Goal: Browse casually

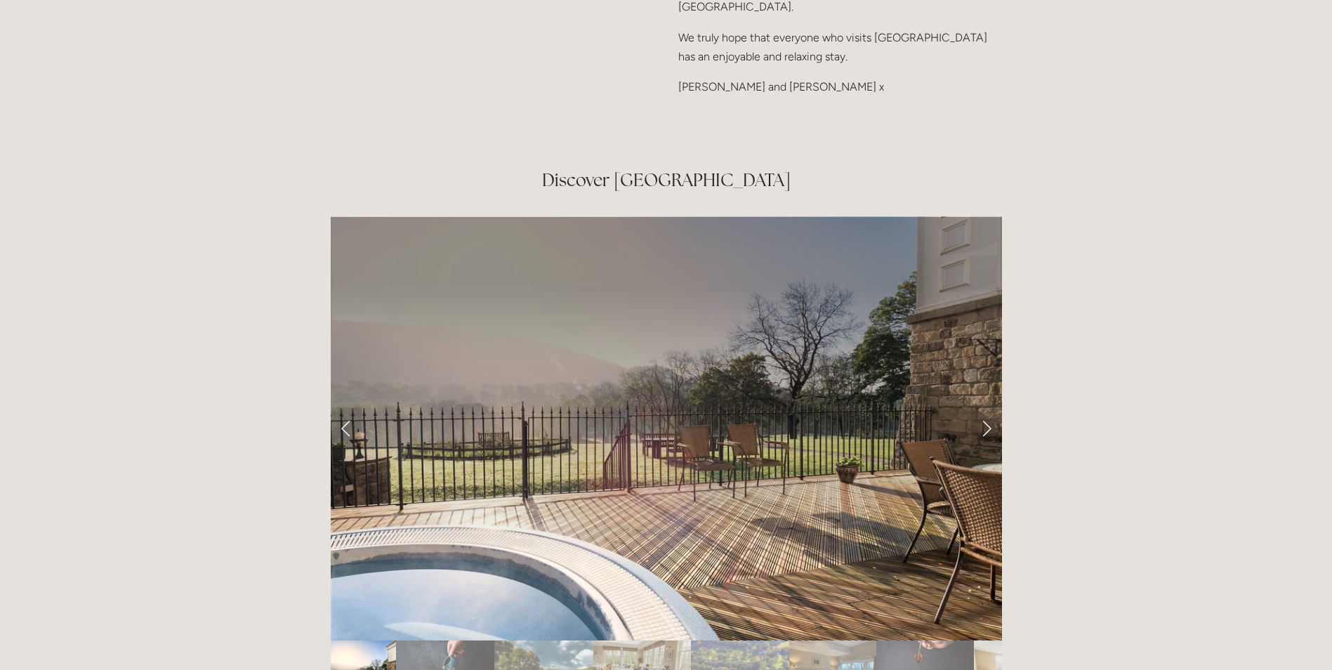
scroll to position [2264, 0]
click at [983, 407] on link "Next Slide" at bounding box center [986, 428] width 31 height 42
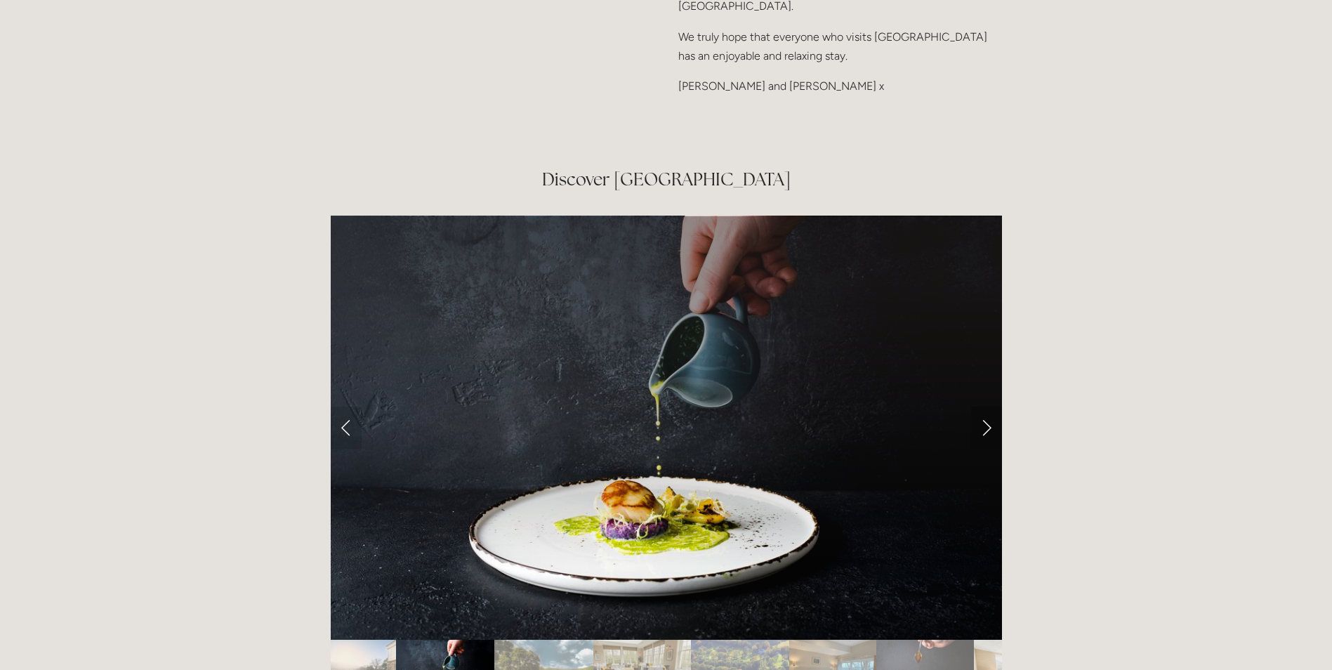
click at [983, 407] on link "Next Slide" at bounding box center [986, 428] width 31 height 42
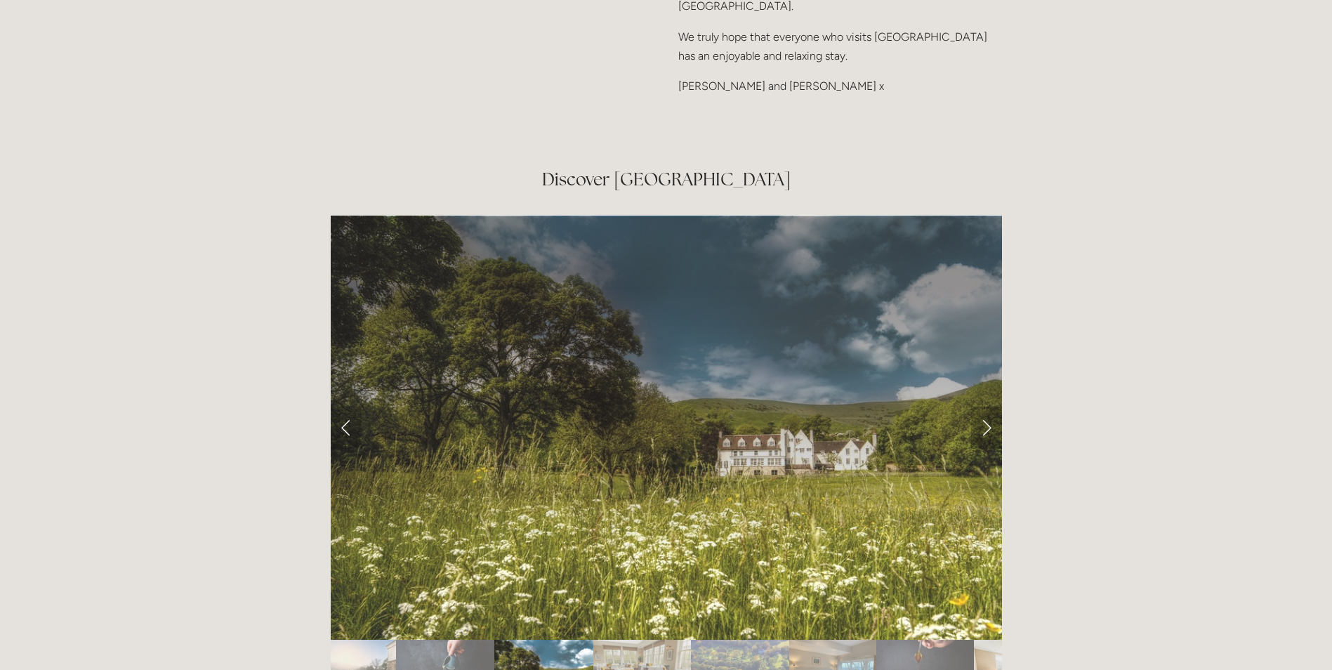
click at [983, 407] on link "Next Slide" at bounding box center [986, 428] width 31 height 42
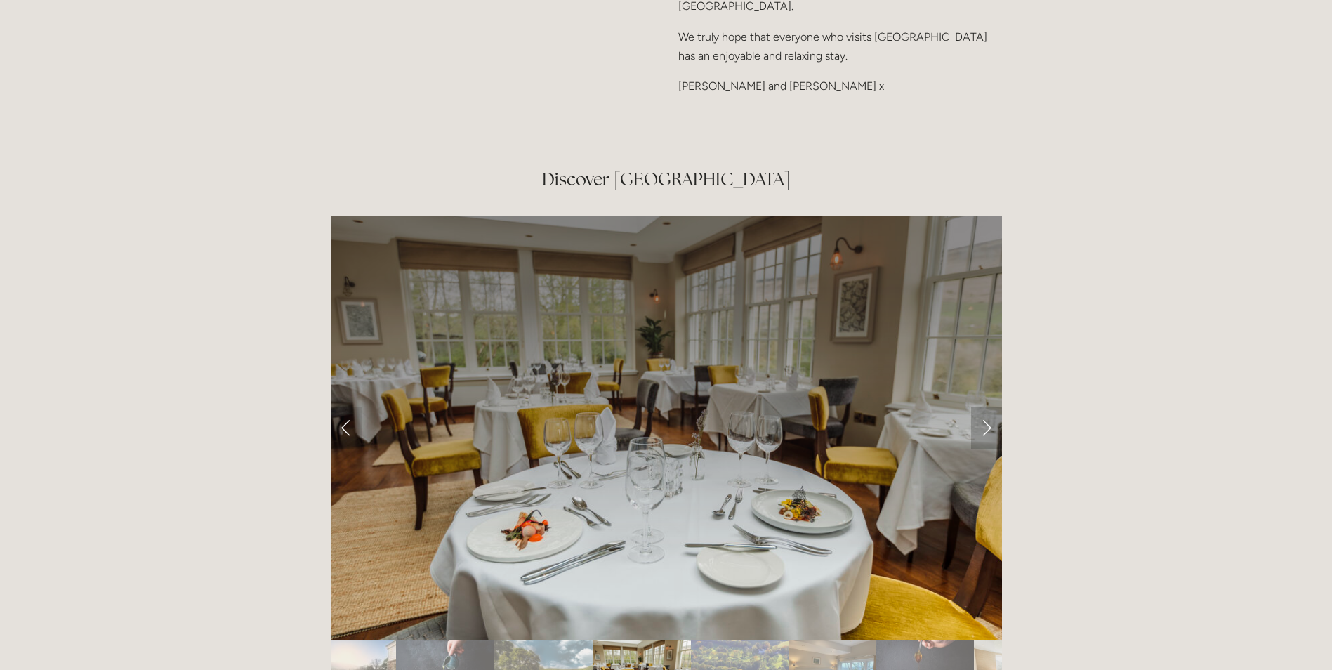
click at [983, 407] on link "Next Slide" at bounding box center [986, 428] width 31 height 42
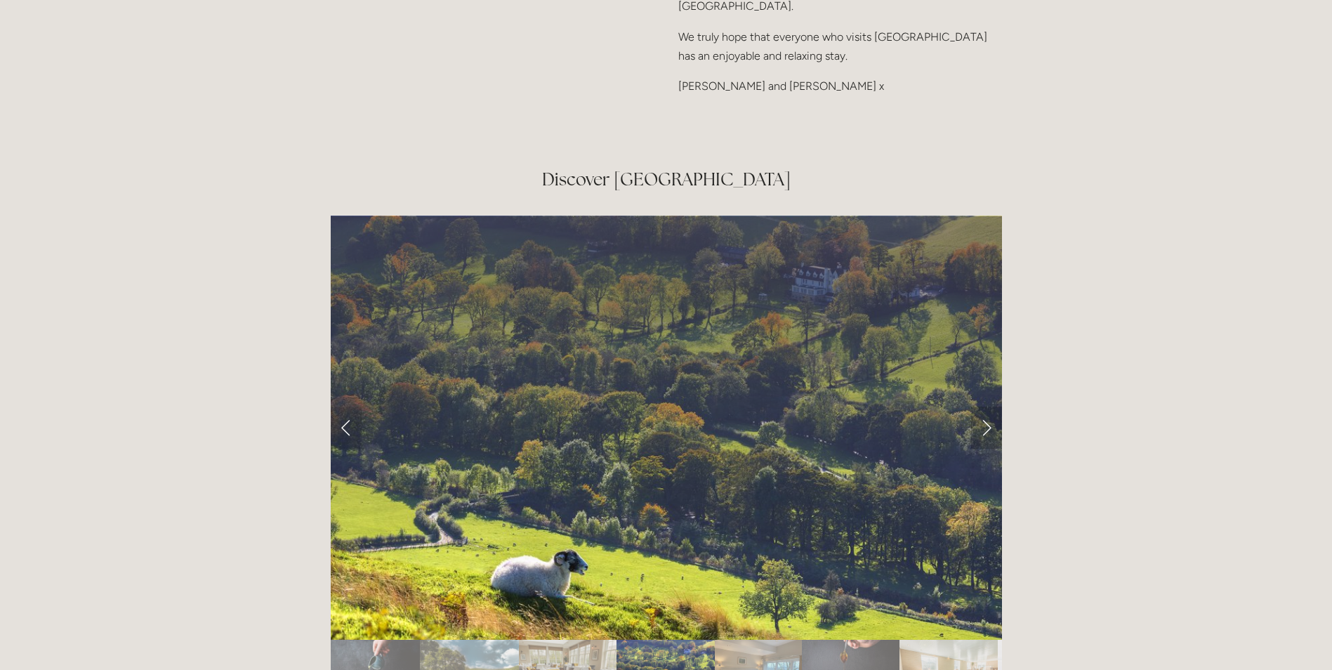
click at [983, 407] on link "Next Slide" at bounding box center [986, 428] width 31 height 42
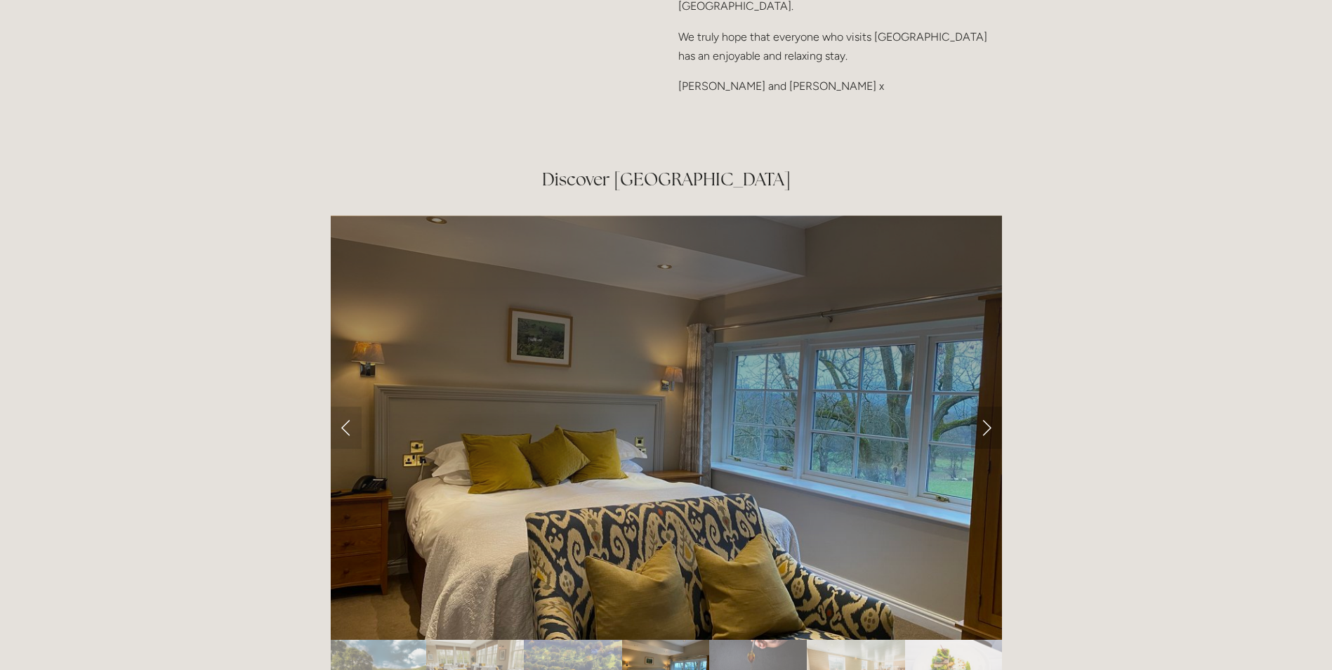
click at [983, 407] on link "Next Slide" at bounding box center [986, 428] width 31 height 42
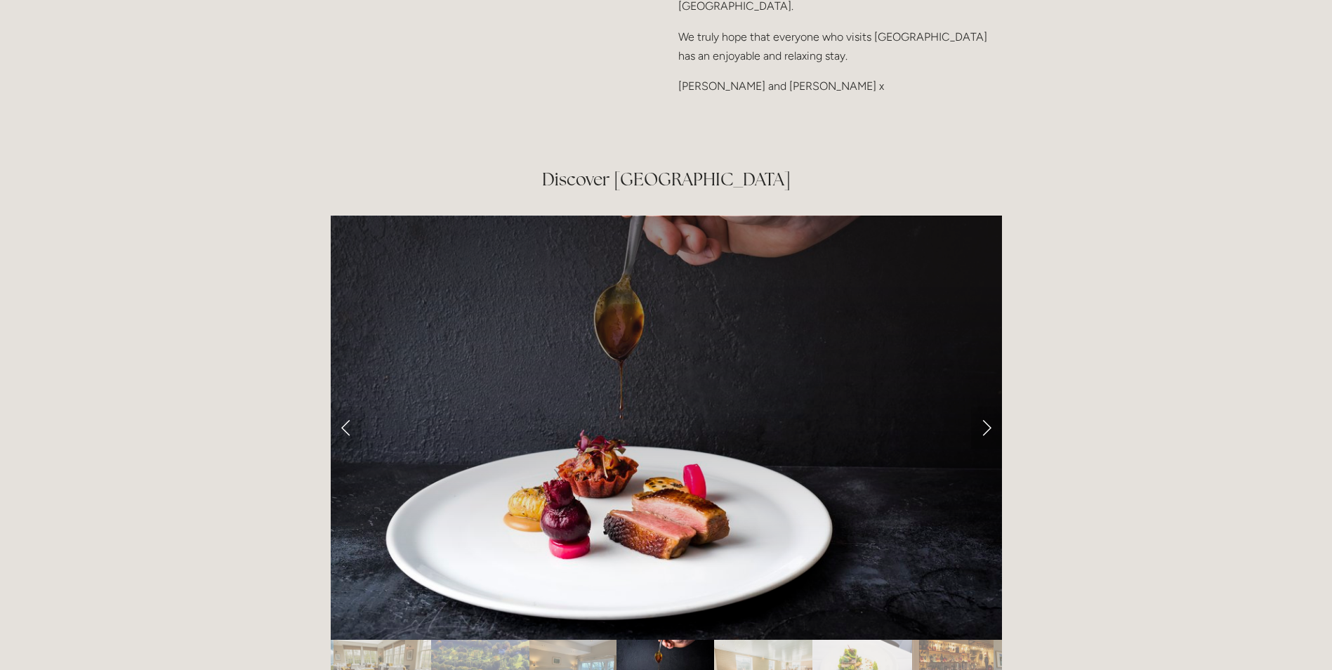
click at [983, 407] on link "Next Slide" at bounding box center [986, 428] width 31 height 42
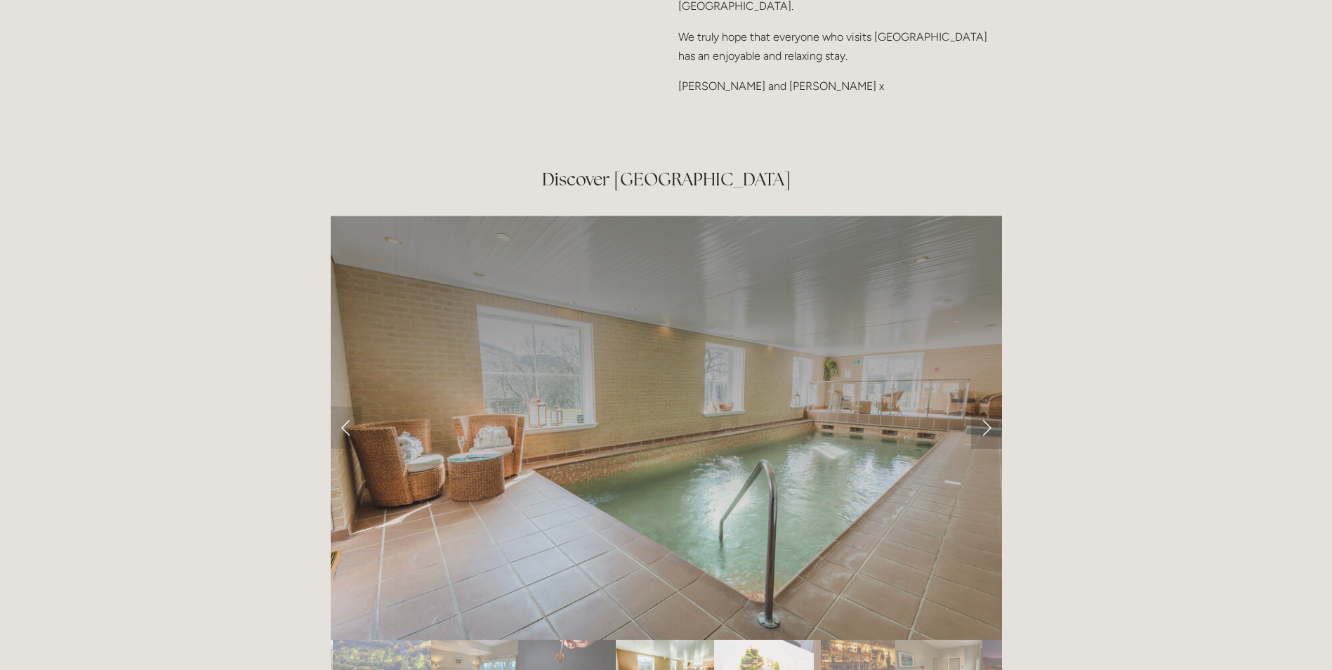
click at [983, 407] on link "Next Slide" at bounding box center [986, 428] width 31 height 42
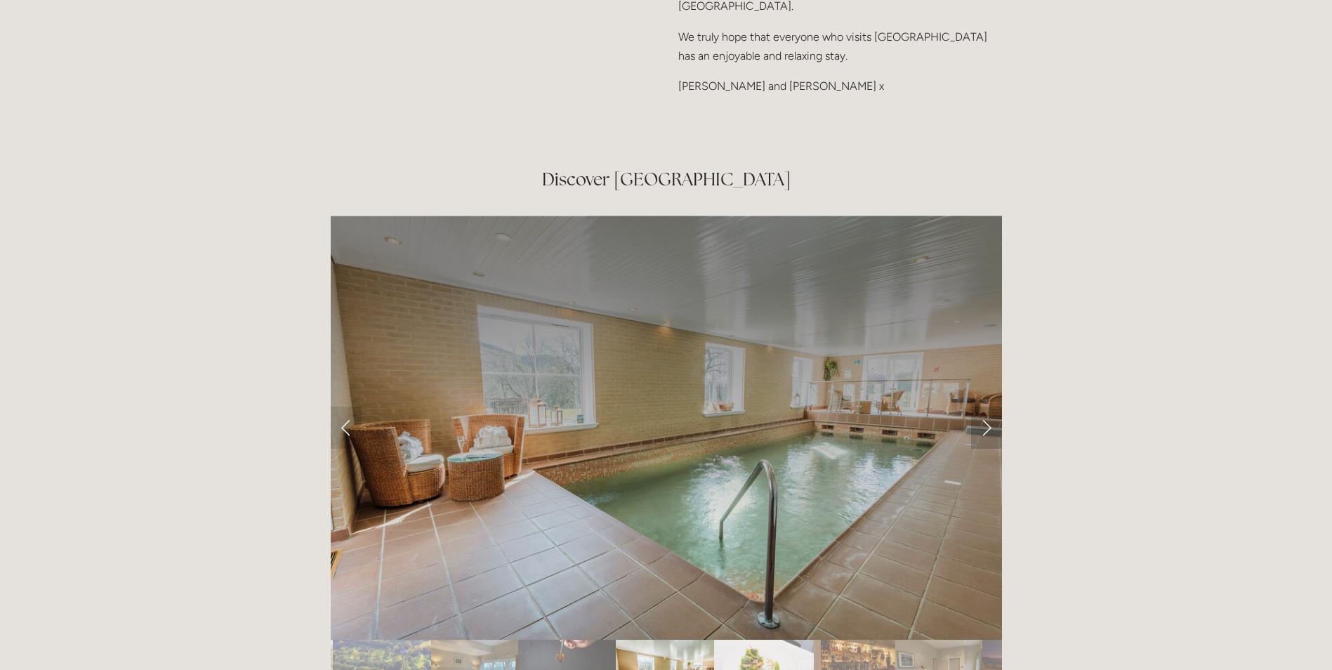
click at [975, 407] on link "Next Slide" at bounding box center [986, 428] width 31 height 42
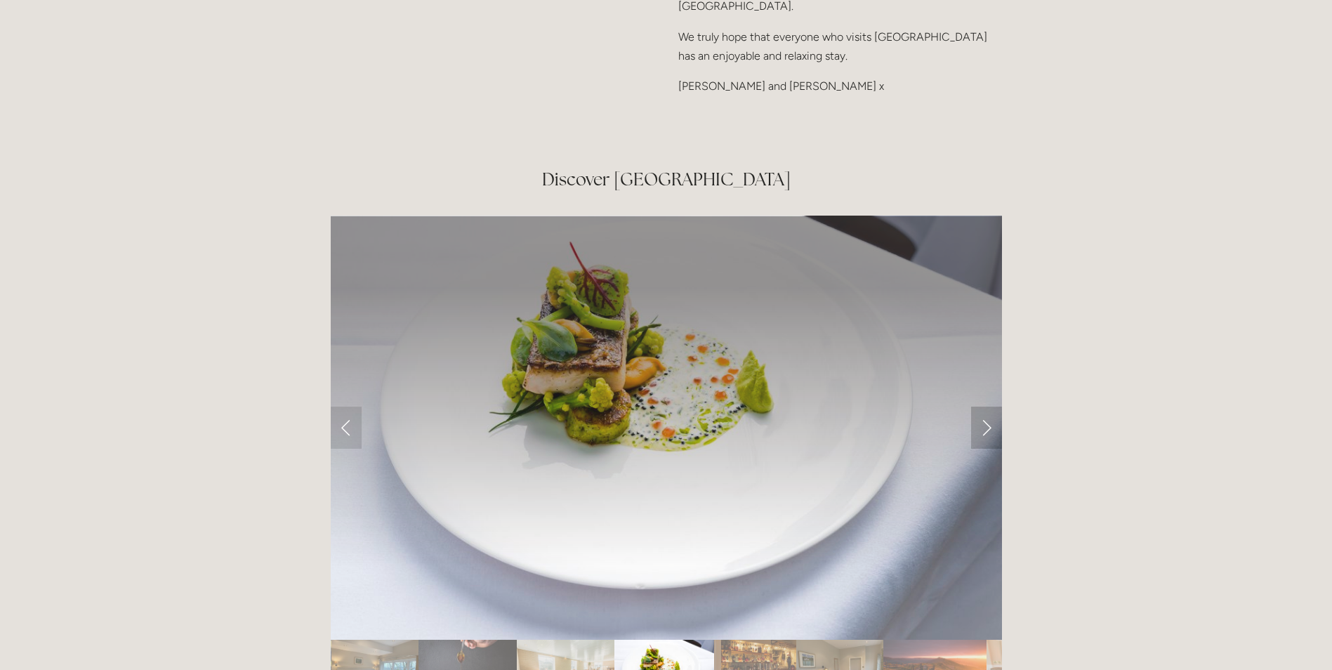
click at [975, 407] on link "Next Slide" at bounding box center [986, 428] width 31 height 42
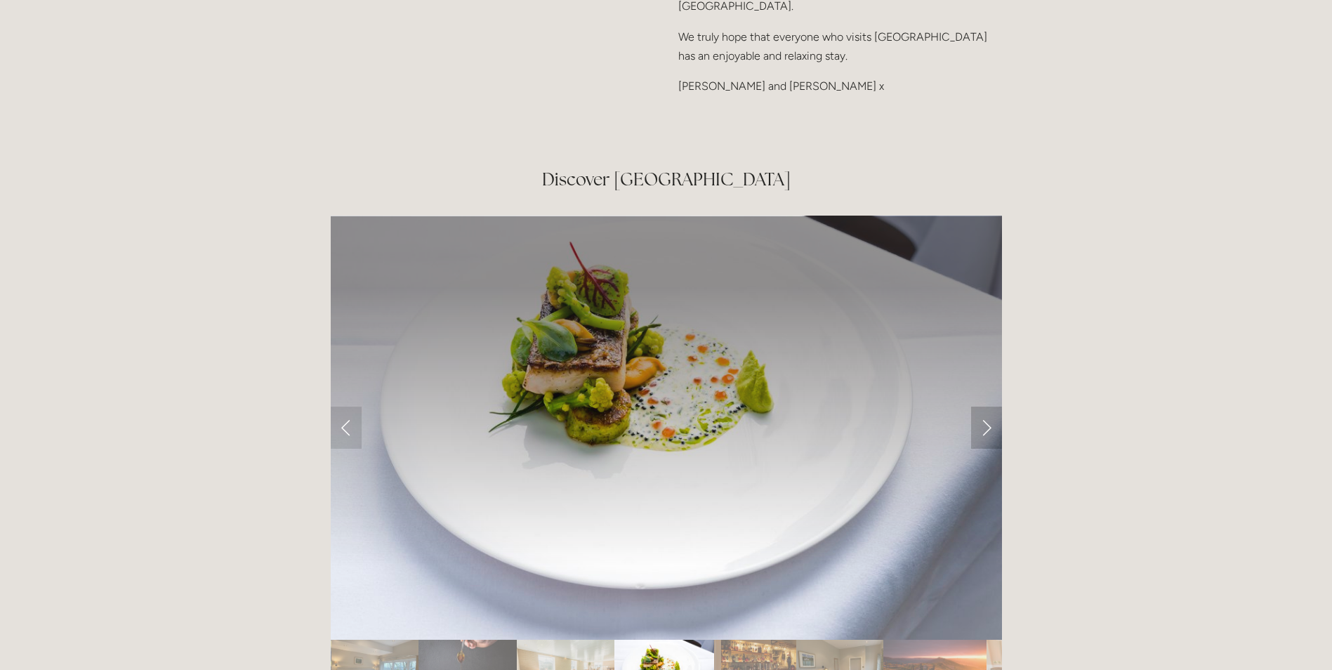
click at [974, 407] on link "Next Slide" at bounding box center [986, 428] width 31 height 42
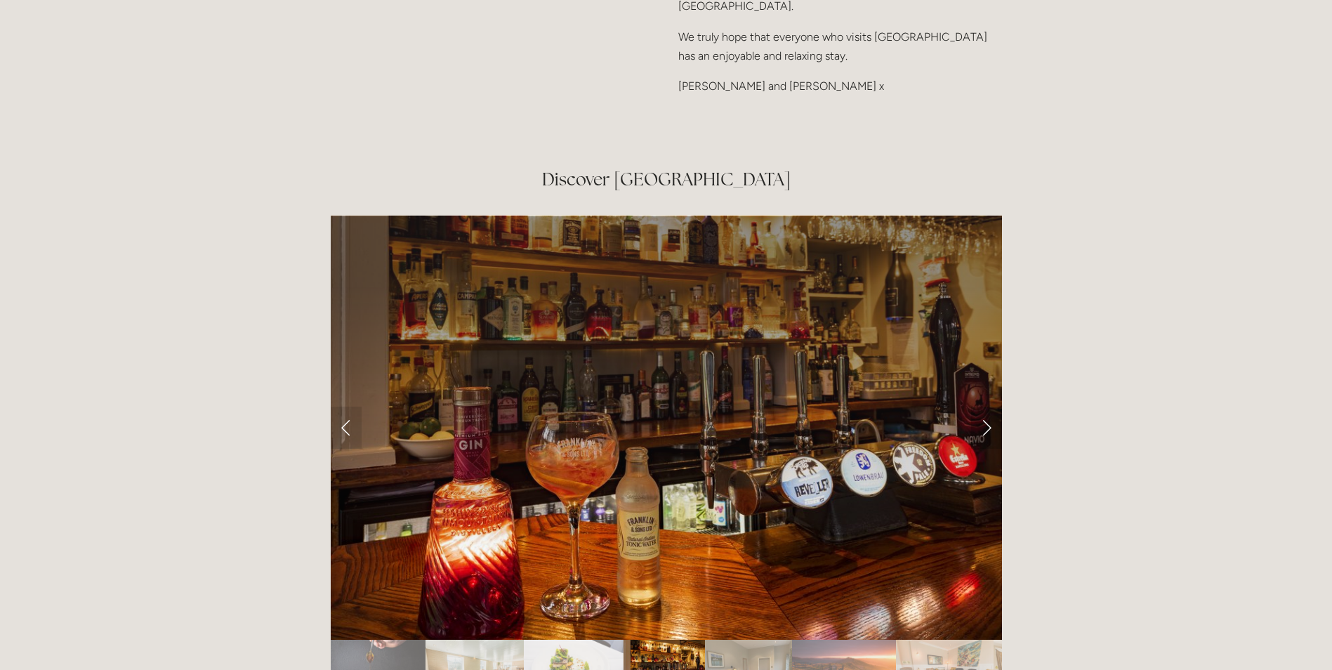
click at [974, 407] on link "Next Slide" at bounding box center [986, 428] width 31 height 42
